Goal: Task Accomplishment & Management: Manage account settings

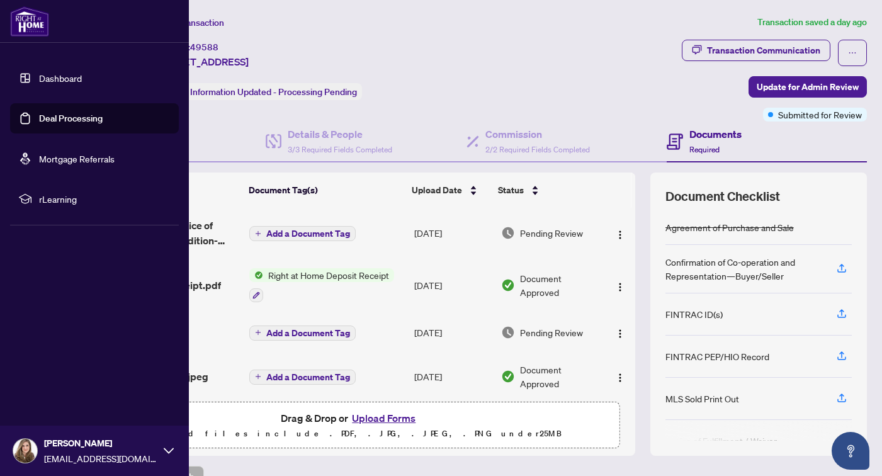
click at [62, 118] on link "Deal Processing" at bounding box center [71, 118] width 64 height 11
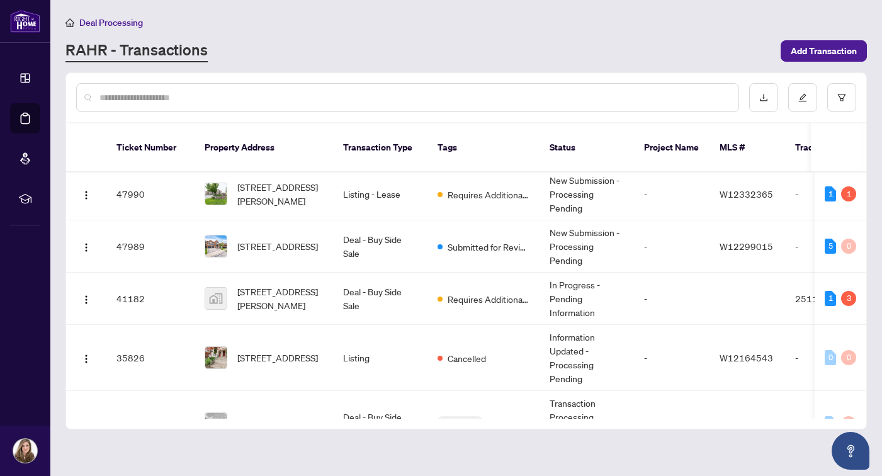
scroll to position [169, 0]
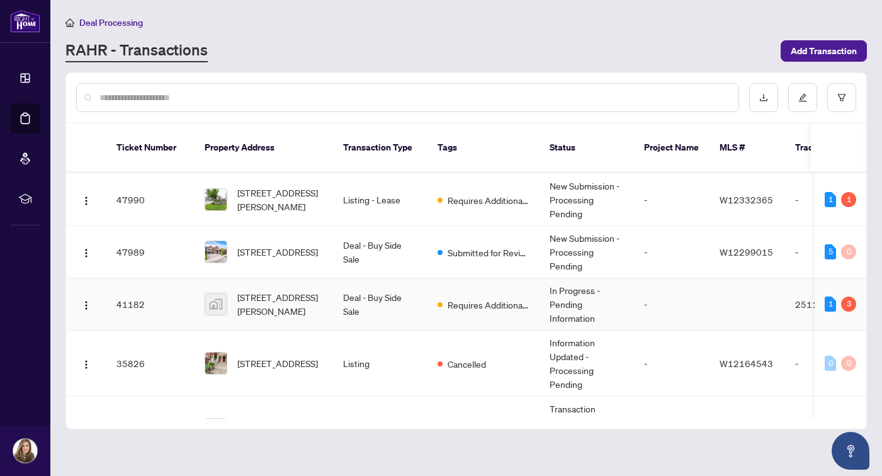
click at [831, 297] on div "1" at bounding box center [830, 304] width 11 height 15
click at [749, 295] on td at bounding box center [748, 304] width 76 height 52
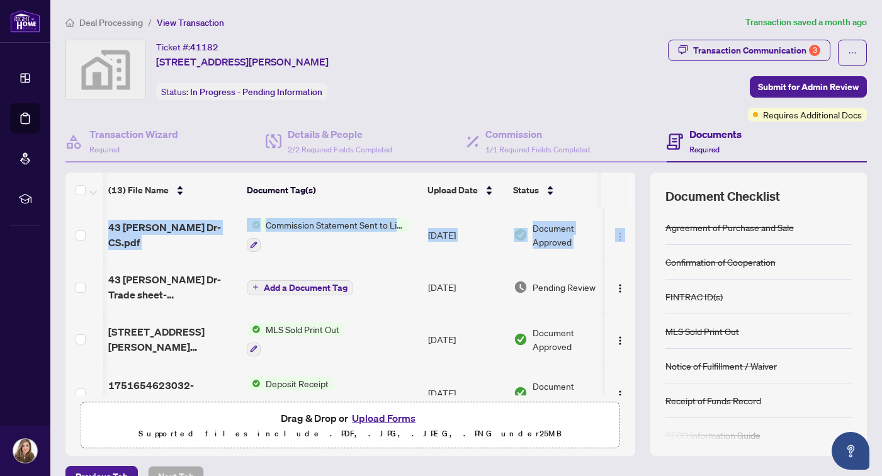
scroll to position [0, 14]
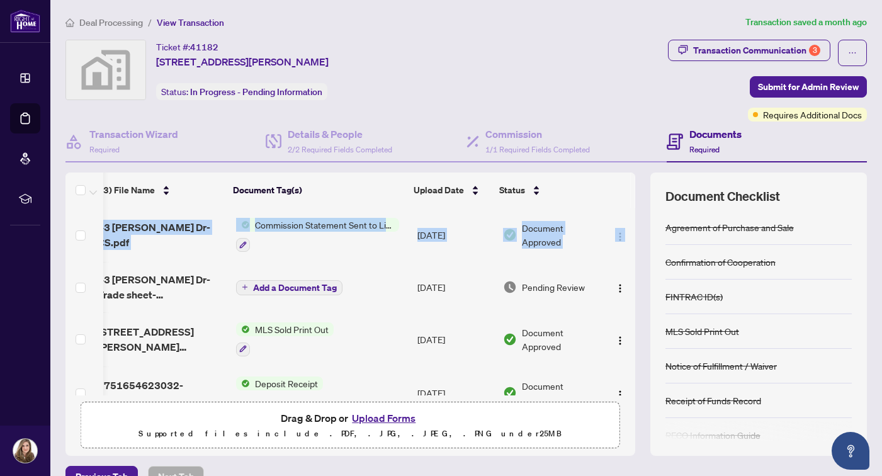
drag, startPoint x: 631, startPoint y: 232, endPoint x: 635, endPoint y: 299, distance: 66.9
click at [635, 299] on div "43 [PERSON_NAME] Dr-CS.pdf Commission Statement Sent to Listing Brokerage [DATE…" at bounding box center [350, 302] width 570 height 188
click at [715, 47] on div "Transaction Communication 3" at bounding box center [756, 50] width 127 height 20
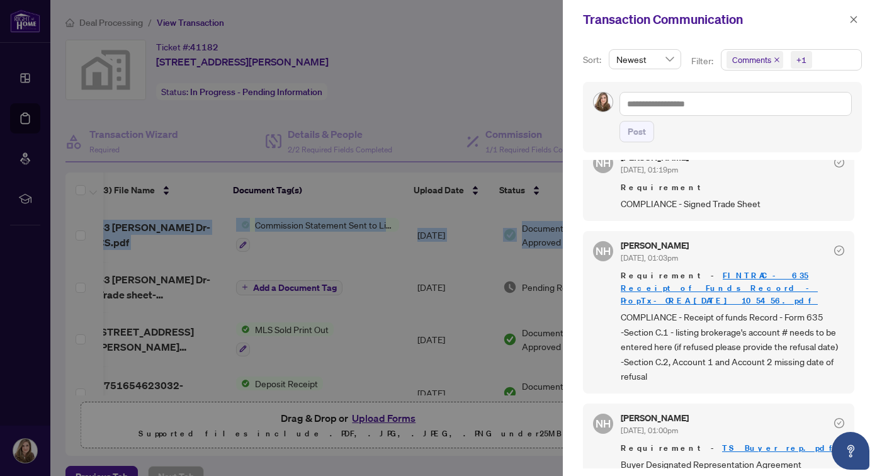
scroll to position [218, 0]
click at [854, 21] on icon "close" at bounding box center [853, 19] width 9 height 9
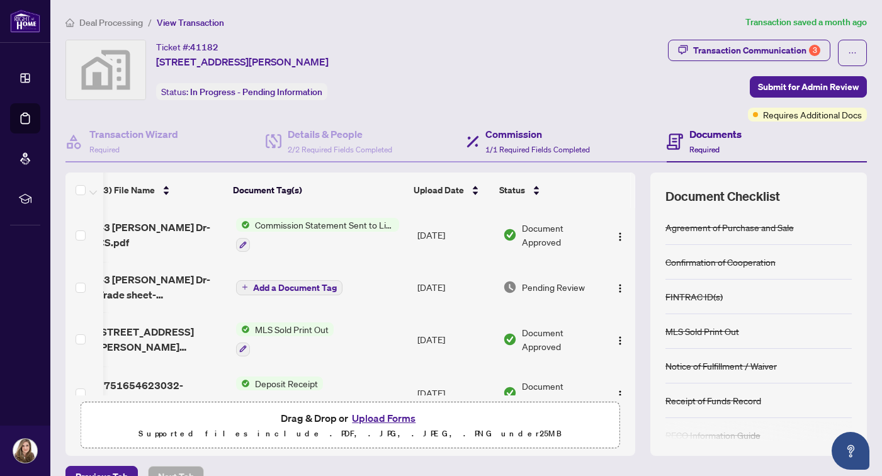
click at [633, 123] on div "Commission 1/1 Required Fields Completed" at bounding box center [567, 142] width 200 height 41
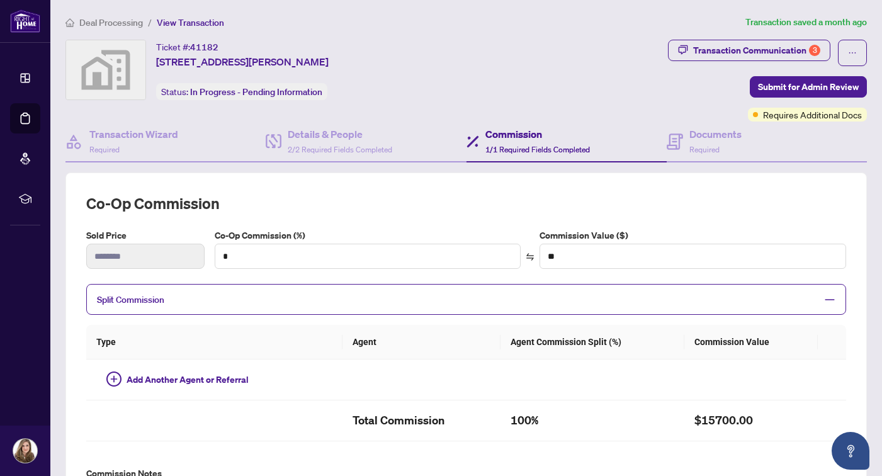
type textarea "**********"
type input "*"
type input "*******"
